Goal: Transaction & Acquisition: Purchase product/service

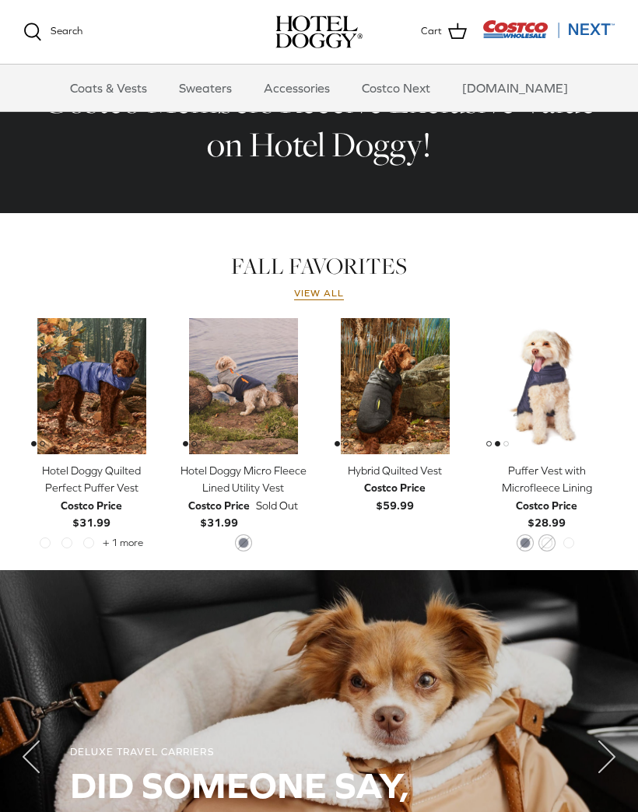
scroll to position [537, 0]
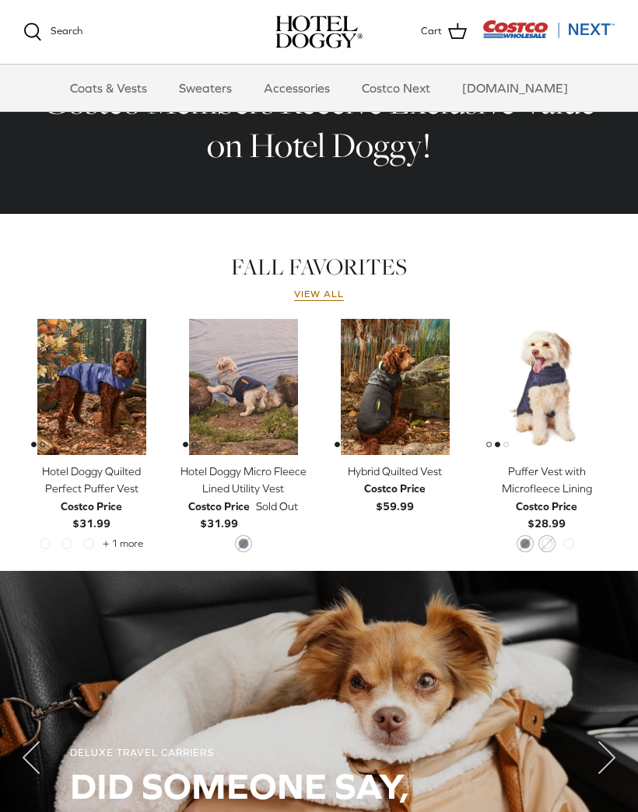
click at [547, 381] on img "Puffer Vest with Microfleece Lining" at bounding box center [546, 387] width 136 height 136
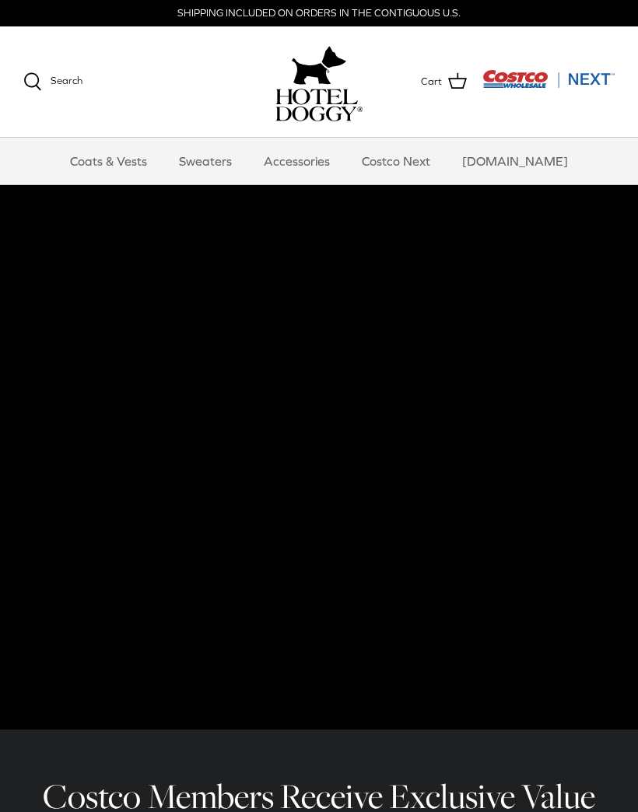
scroll to position [629, 0]
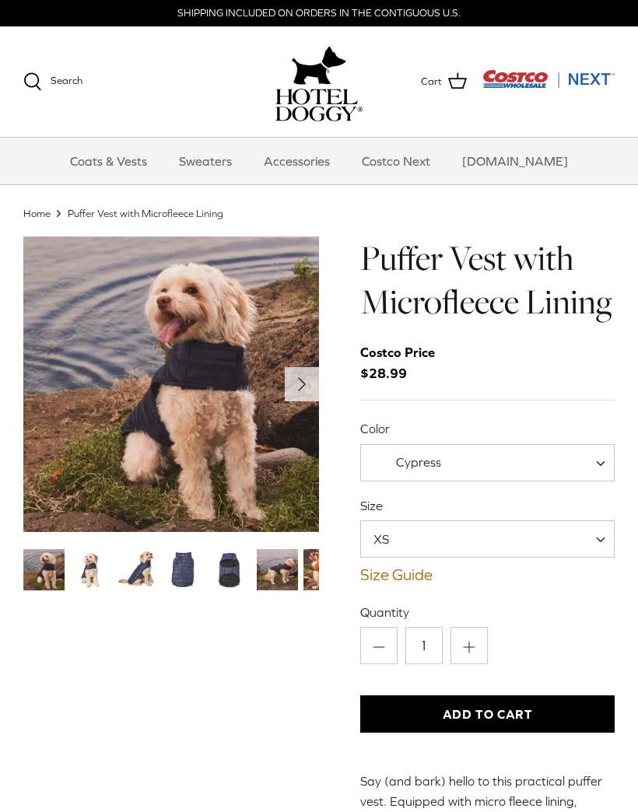
click at [84, 570] on img "Thumbnail Link" at bounding box center [90, 569] width 41 height 41
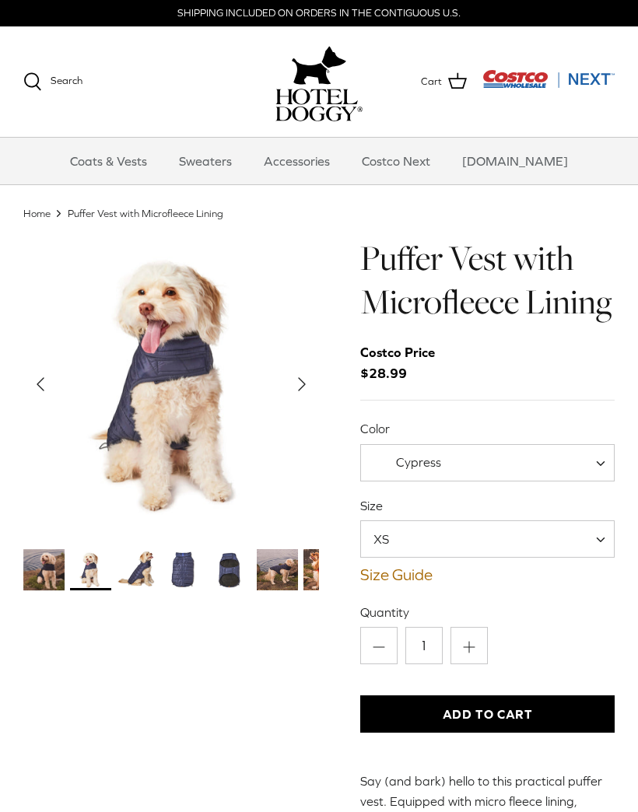
click at [142, 578] on img "Thumbnail Link" at bounding box center [137, 569] width 41 height 41
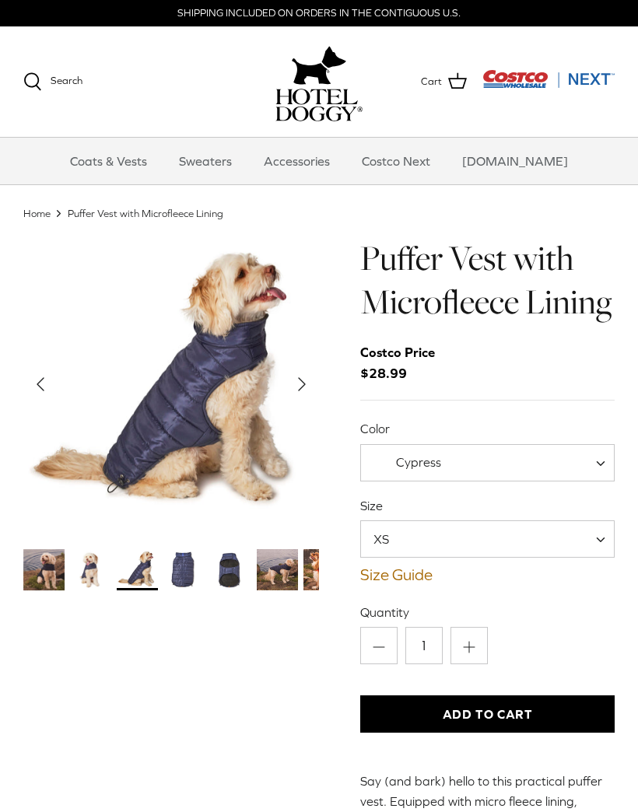
click at [192, 571] on img "Thumbnail Link" at bounding box center [183, 569] width 41 height 41
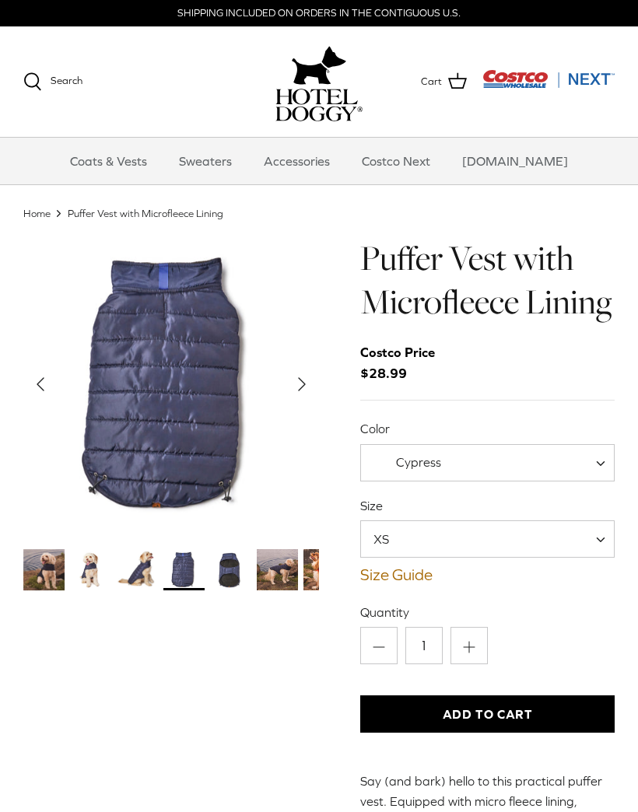
click at [222, 577] on img "Thumbnail Link" at bounding box center [230, 569] width 41 height 41
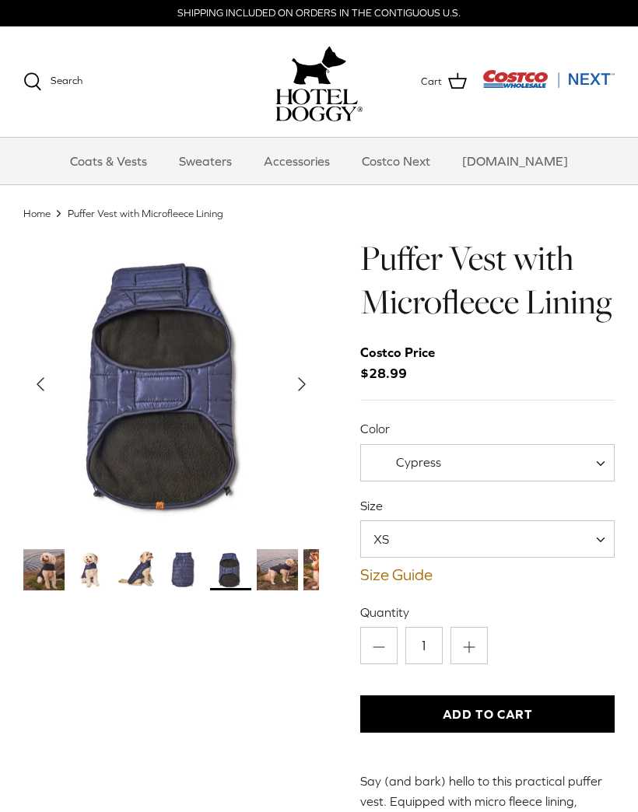
click at [276, 576] on img "Thumbnail Link" at bounding box center [277, 569] width 41 height 41
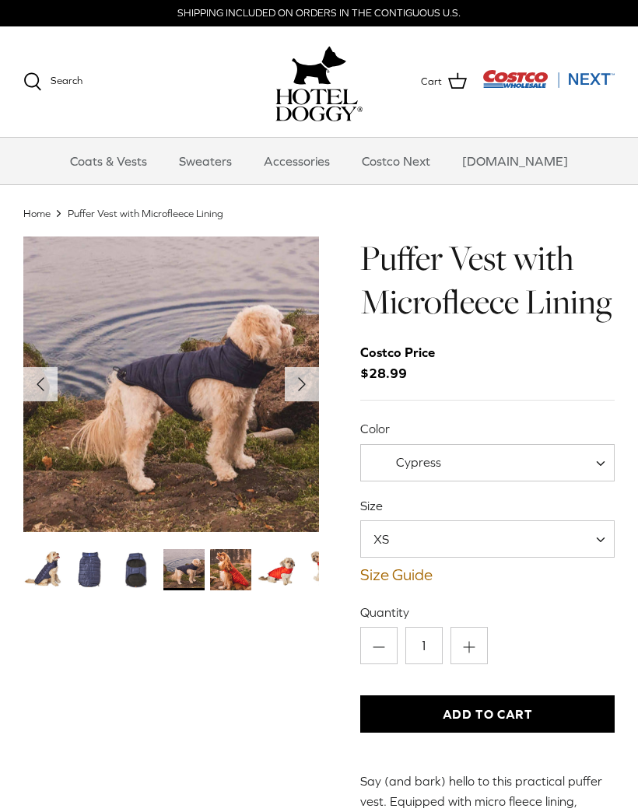
scroll to position [2, 0]
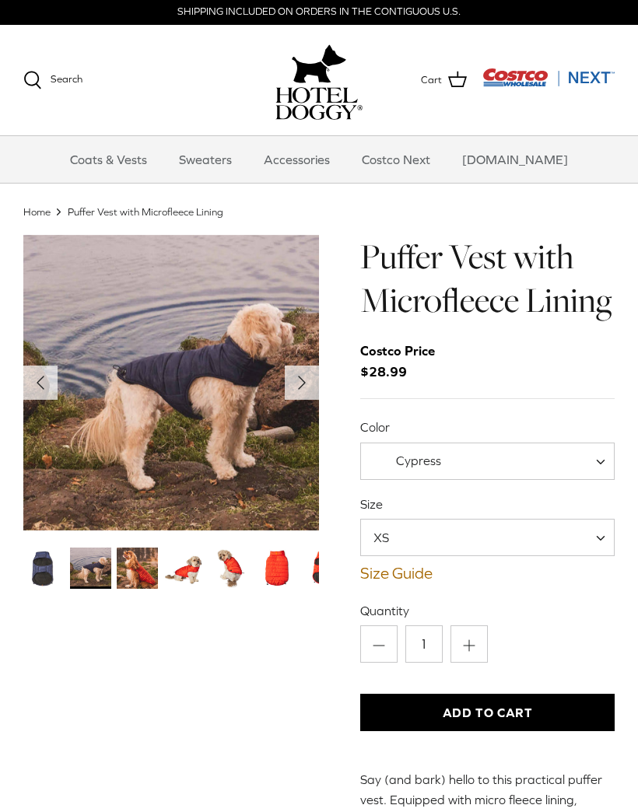
click at [603, 460] on span at bounding box center [606, 461] width 16 height 37
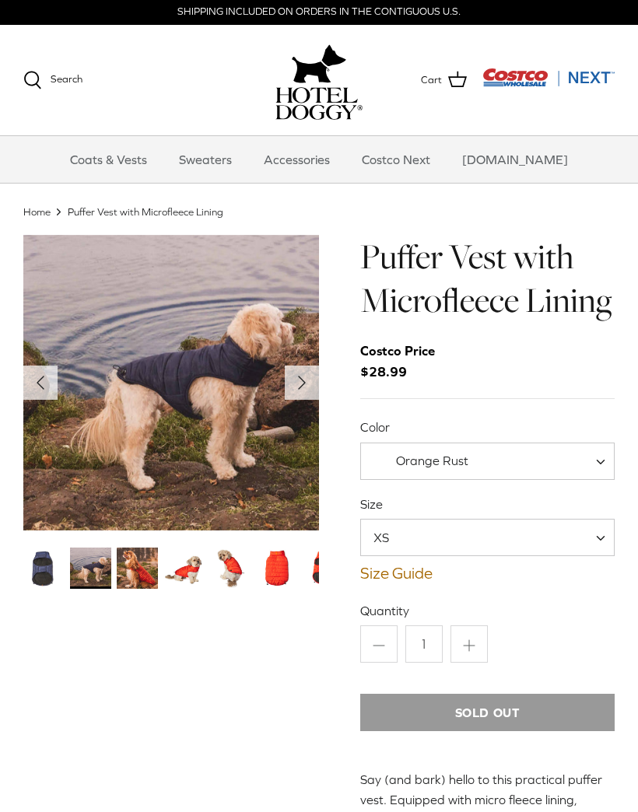
click at [592, 453] on span "Orange Rust" at bounding box center [487, 461] width 254 height 37
select select "Cypress"
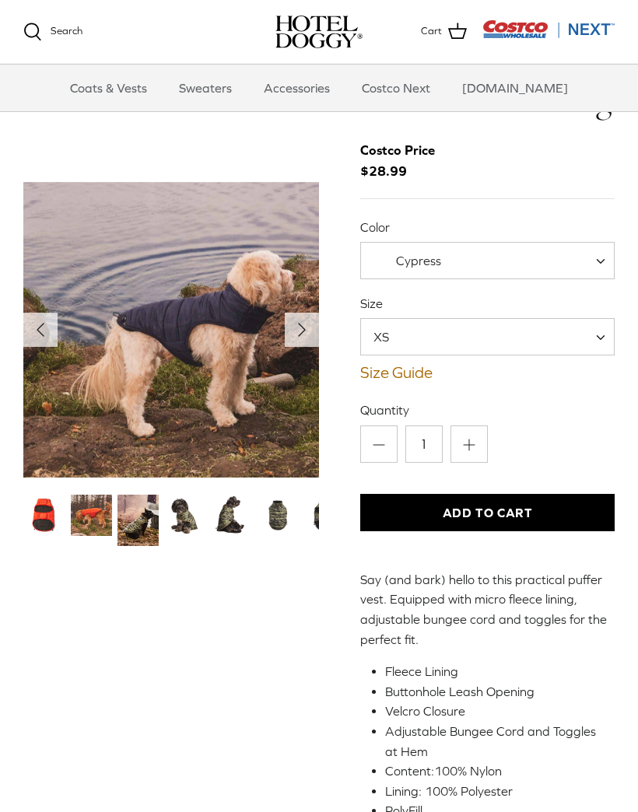
scroll to position [56, 0]
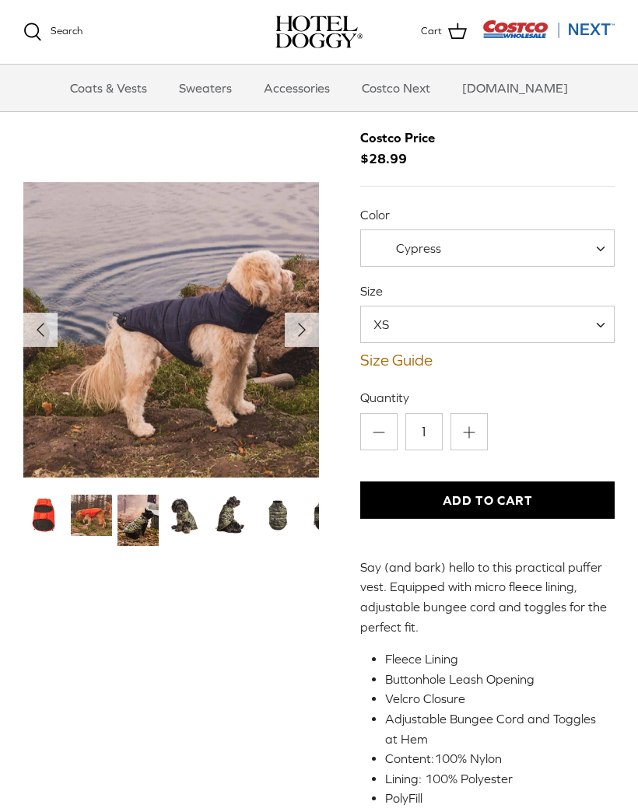
click at [140, 522] on img "Thumbnail Link" at bounding box center [137, 520] width 41 height 51
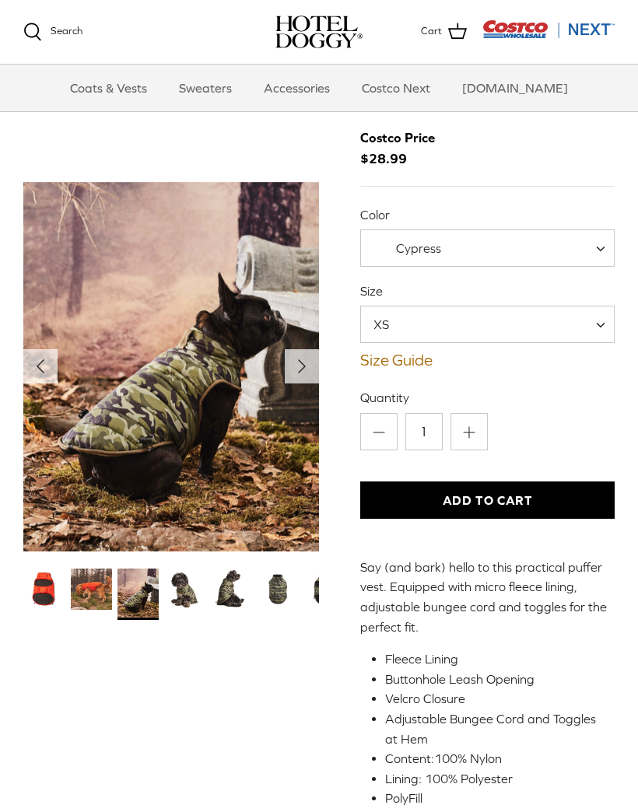
click at [182, 601] on img "Thumbnail Link" at bounding box center [184, 589] width 41 height 41
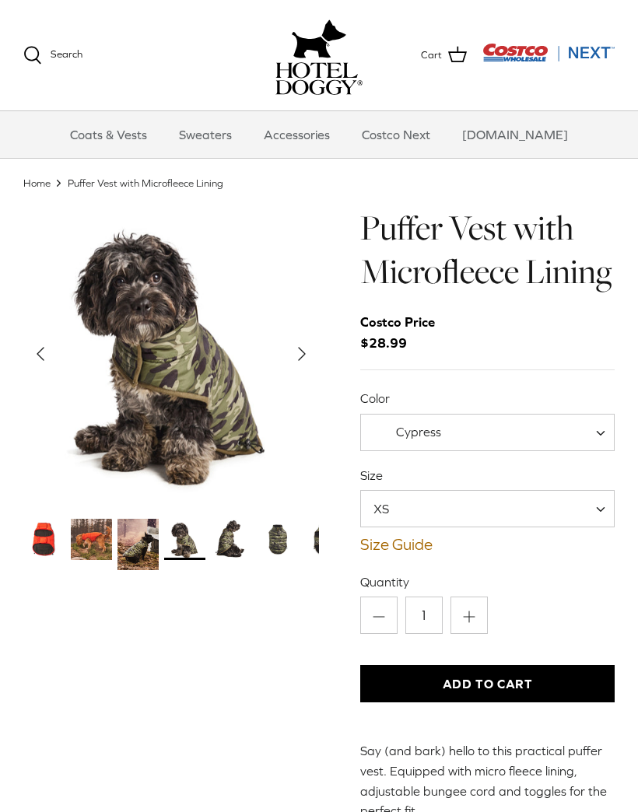
scroll to position [0, 0]
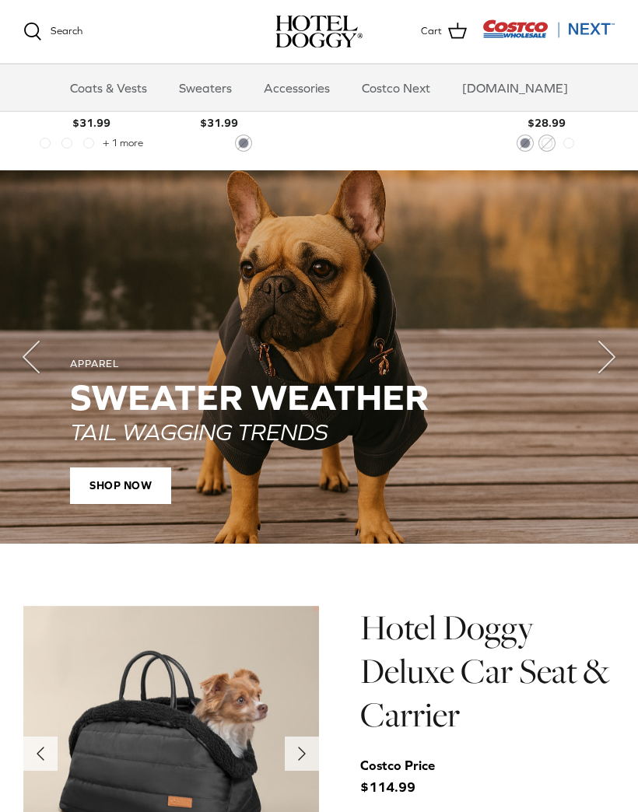
scroll to position [937, 0]
click at [604, 359] on polyline "Next" at bounding box center [607, 356] width 16 height 31
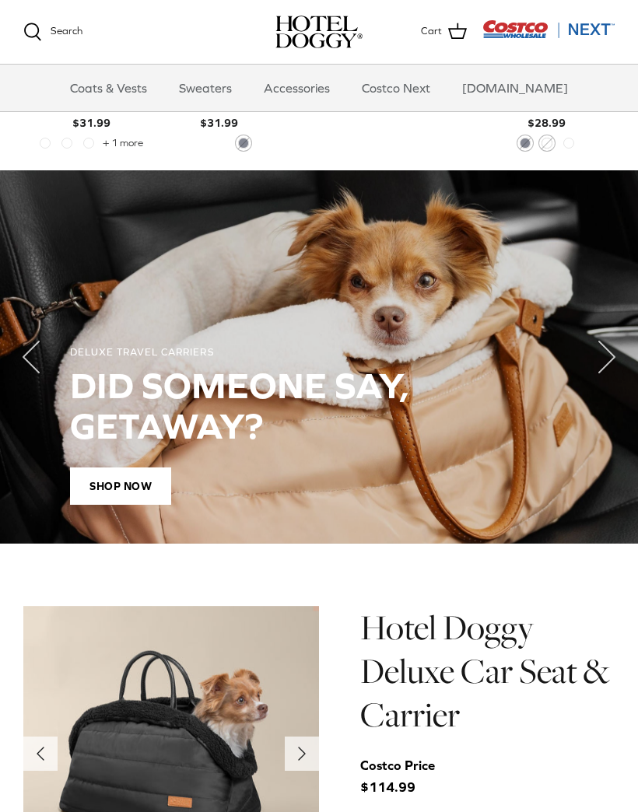
click at [607, 362] on polyline "Next" at bounding box center [607, 356] width 16 height 31
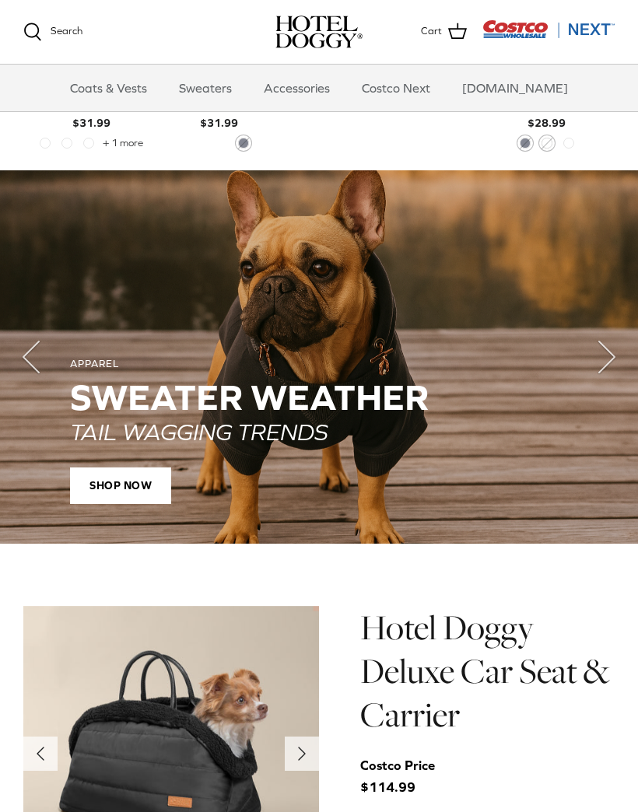
click at [605, 363] on polyline "Next" at bounding box center [607, 356] width 16 height 31
click at [604, 359] on polyline "Next" at bounding box center [607, 356] width 16 height 31
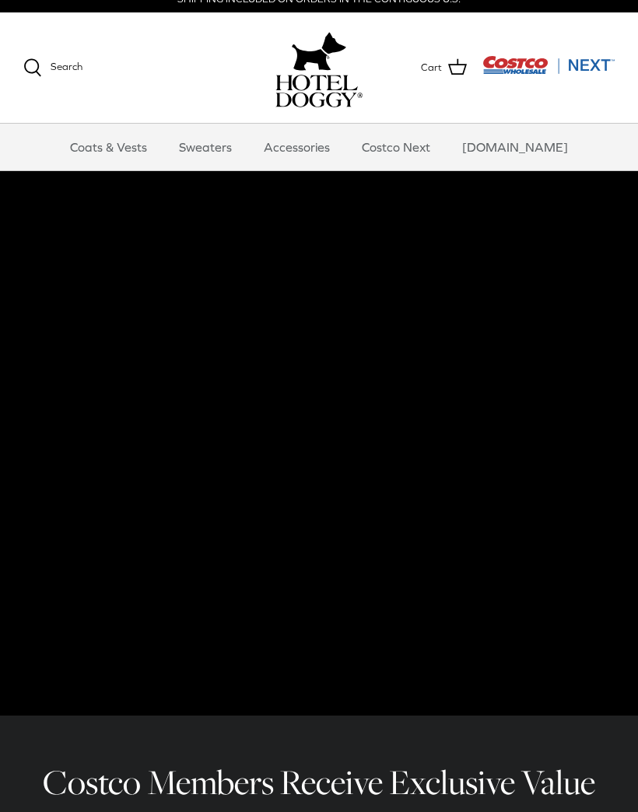
scroll to position [0, 0]
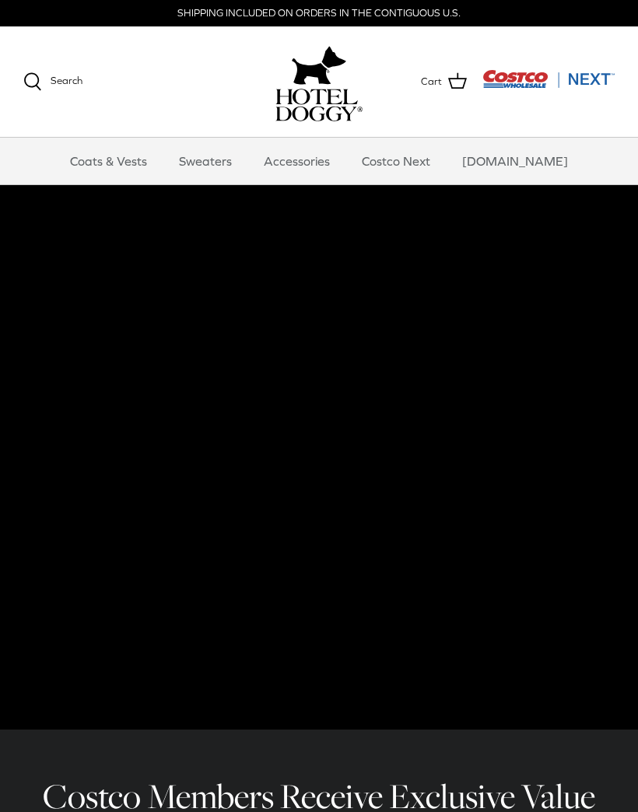
click at [132, 162] on link "Coats & Vests" at bounding box center [108, 161] width 105 height 47
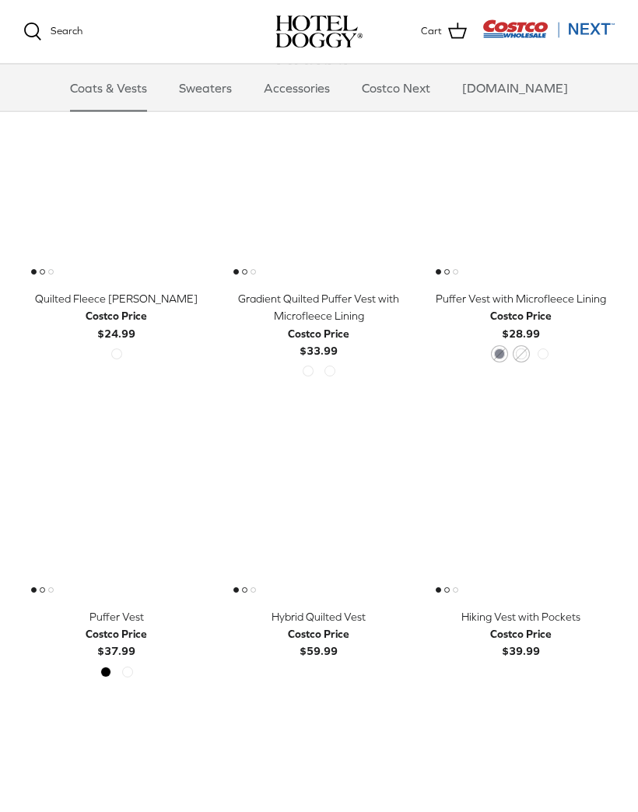
scroll to position [1649, 0]
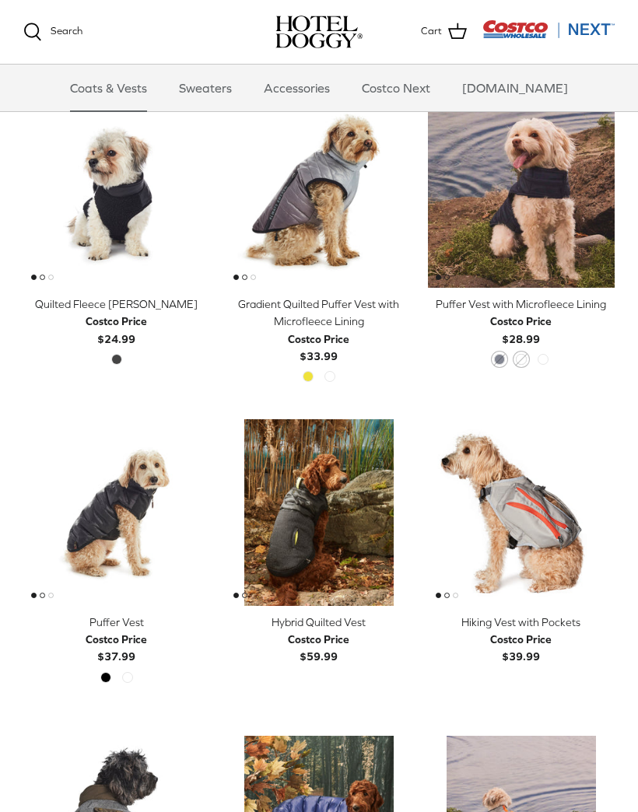
click at [604, 24] on img "Costco Next" at bounding box center [548, 28] width 132 height 19
